Goal: Entertainment & Leisure: Consume media (video, audio)

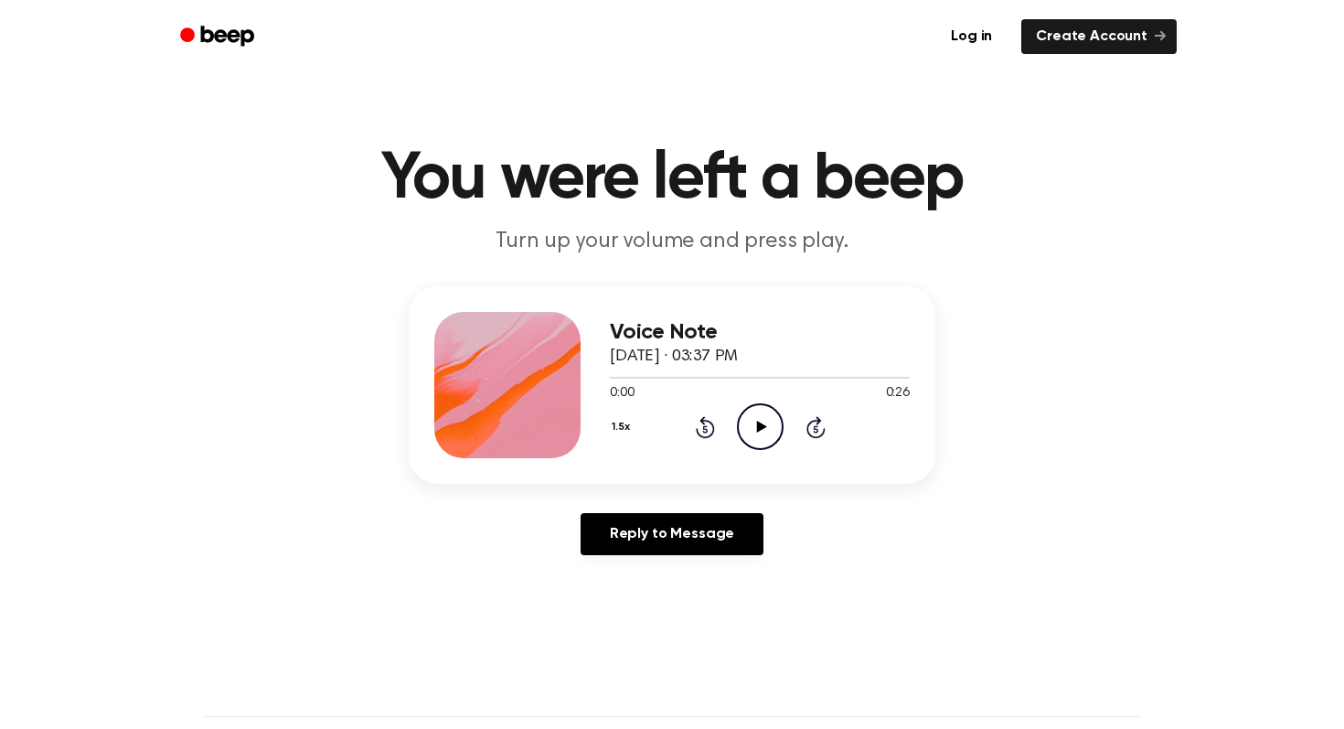
click at [621, 434] on button "1.5x" at bounding box center [623, 427] width 27 height 31
click at [638, 539] on span "1.0x" at bounding box center [639, 537] width 23 height 19
click at [760, 416] on icon "Play Audio" at bounding box center [760, 426] width 47 height 47
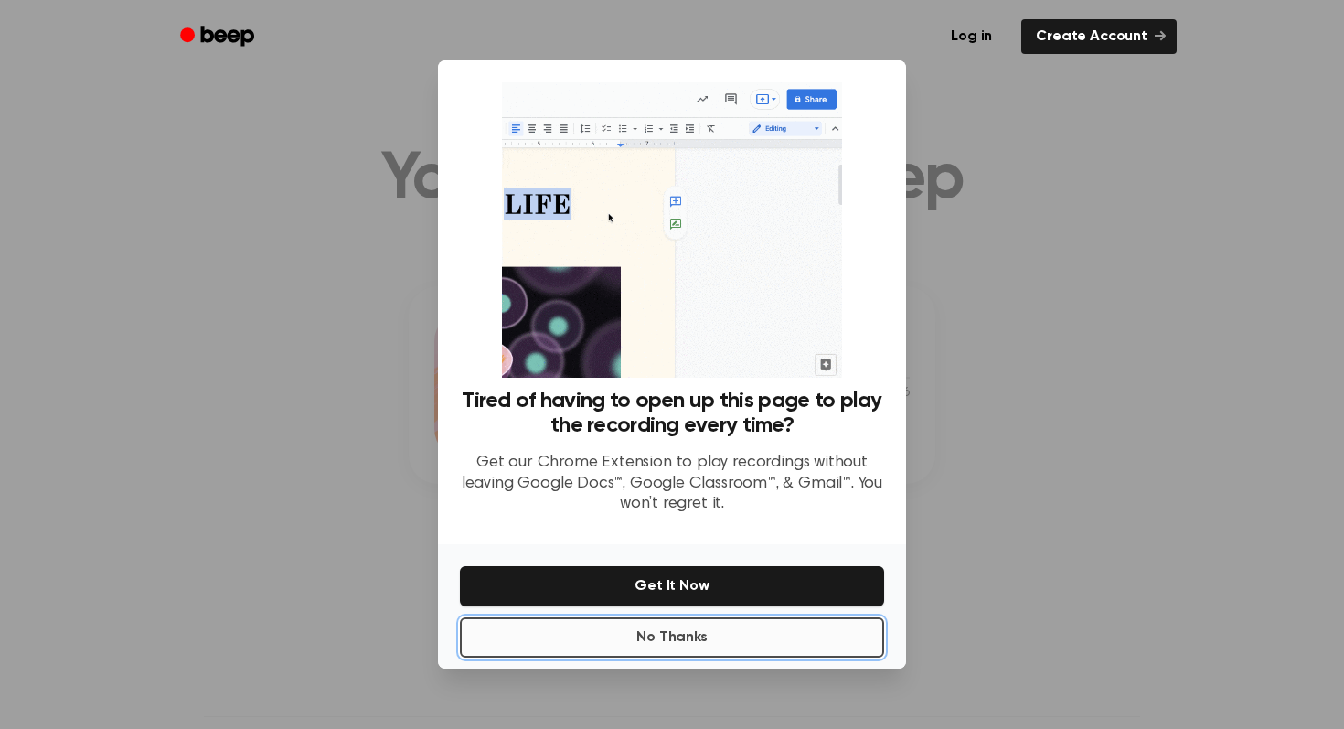
click at [738, 626] on button "No Thanks" at bounding box center [672, 637] width 424 height 40
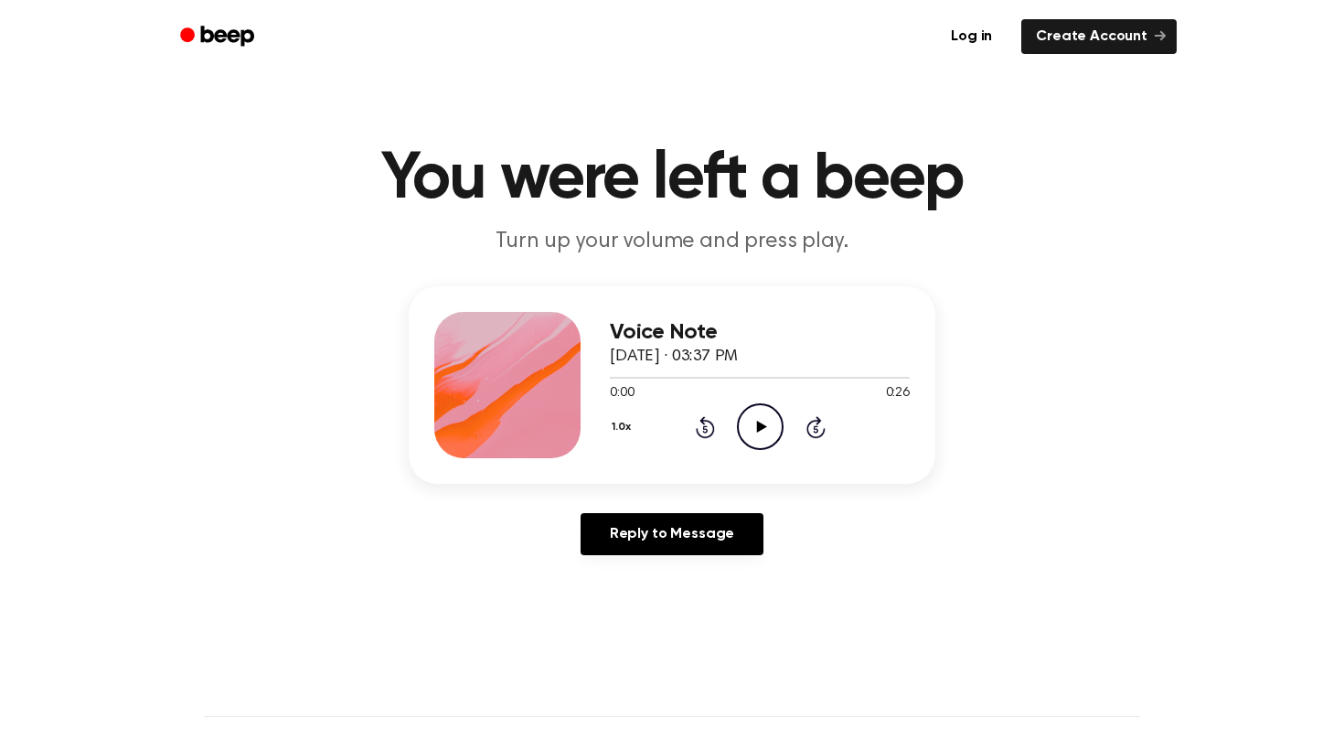
click at [754, 426] on icon "Play Audio" at bounding box center [760, 426] width 47 height 47
click at [760, 423] on icon at bounding box center [761, 427] width 10 height 12
click at [747, 419] on icon "Play Audio" at bounding box center [760, 426] width 47 height 47
click at [605, 423] on div "Voice Note [DATE] · 03:41 PM 0:00 1:42 Your browser does not support the [objec…" at bounding box center [672, 385] width 527 height 198
click at [619, 423] on button "1.0x" at bounding box center [623, 427] width 27 height 31
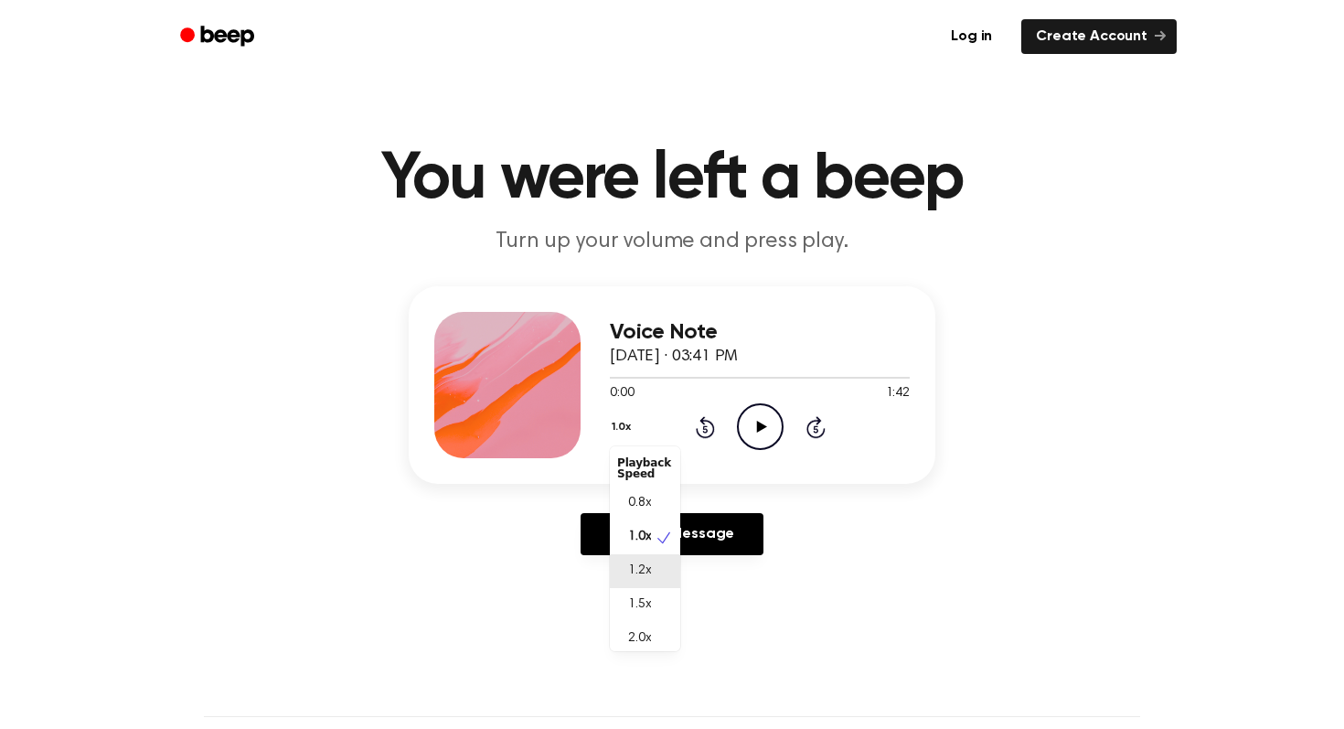
click at [641, 567] on span "1.2x" at bounding box center [639, 571] width 23 height 19
click at [761, 434] on icon "Play Audio" at bounding box center [760, 426] width 47 height 47
